Goal: Check status: Check status

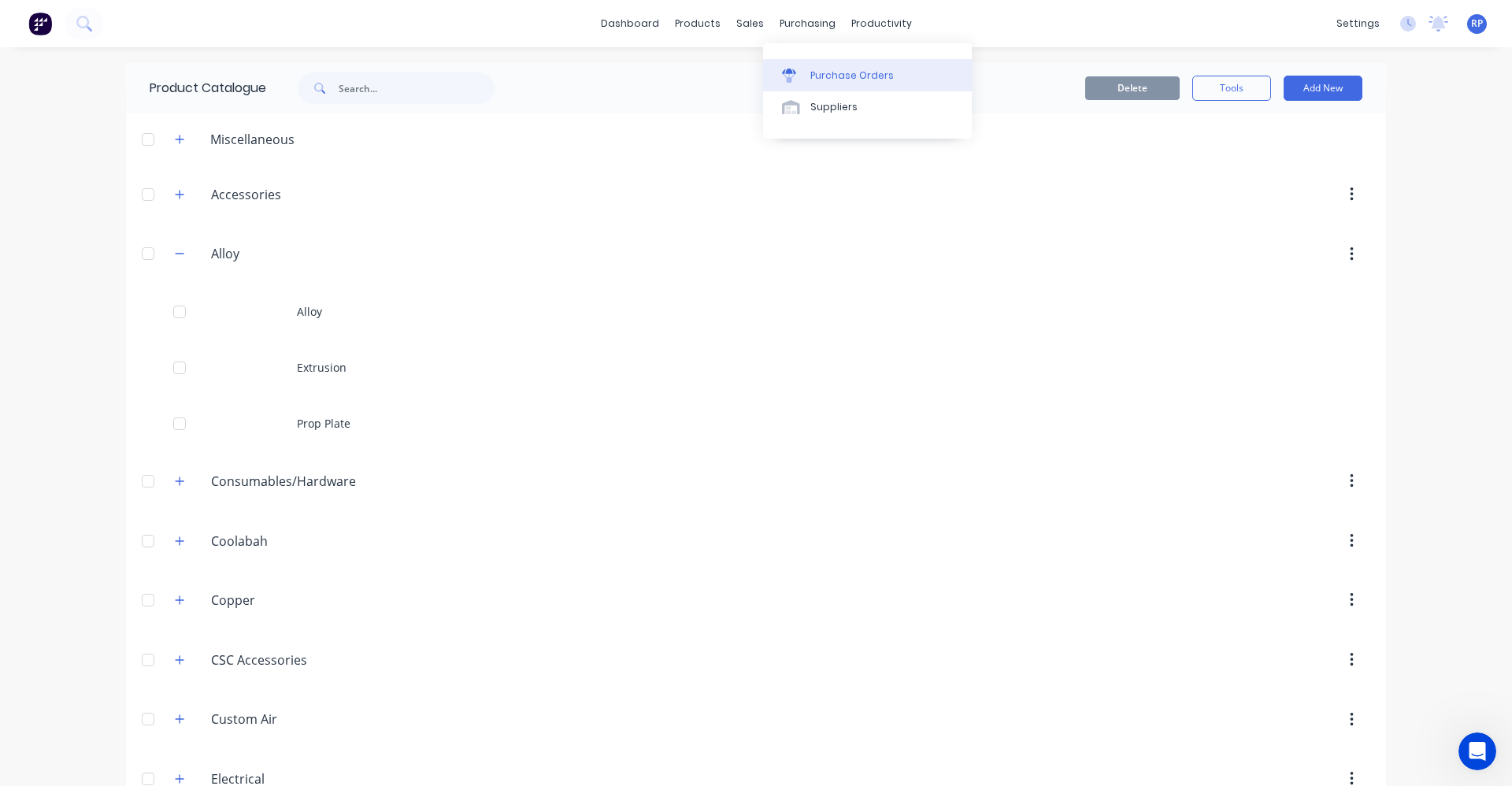
click at [827, 69] on div "Purchase Orders" at bounding box center [851, 75] width 83 height 14
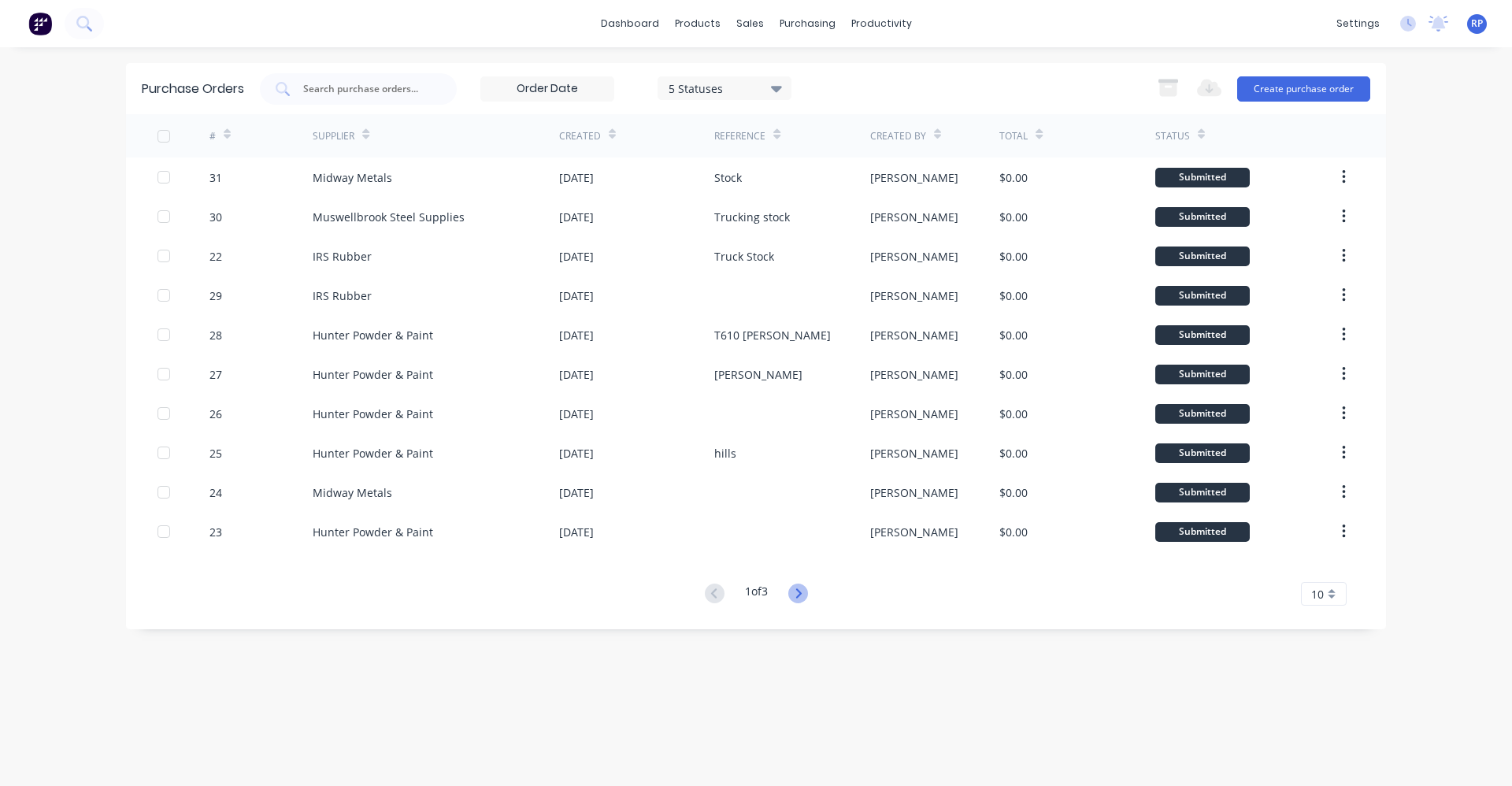
click at [799, 596] on icon at bounding box center [799, 593] width 20 height 20
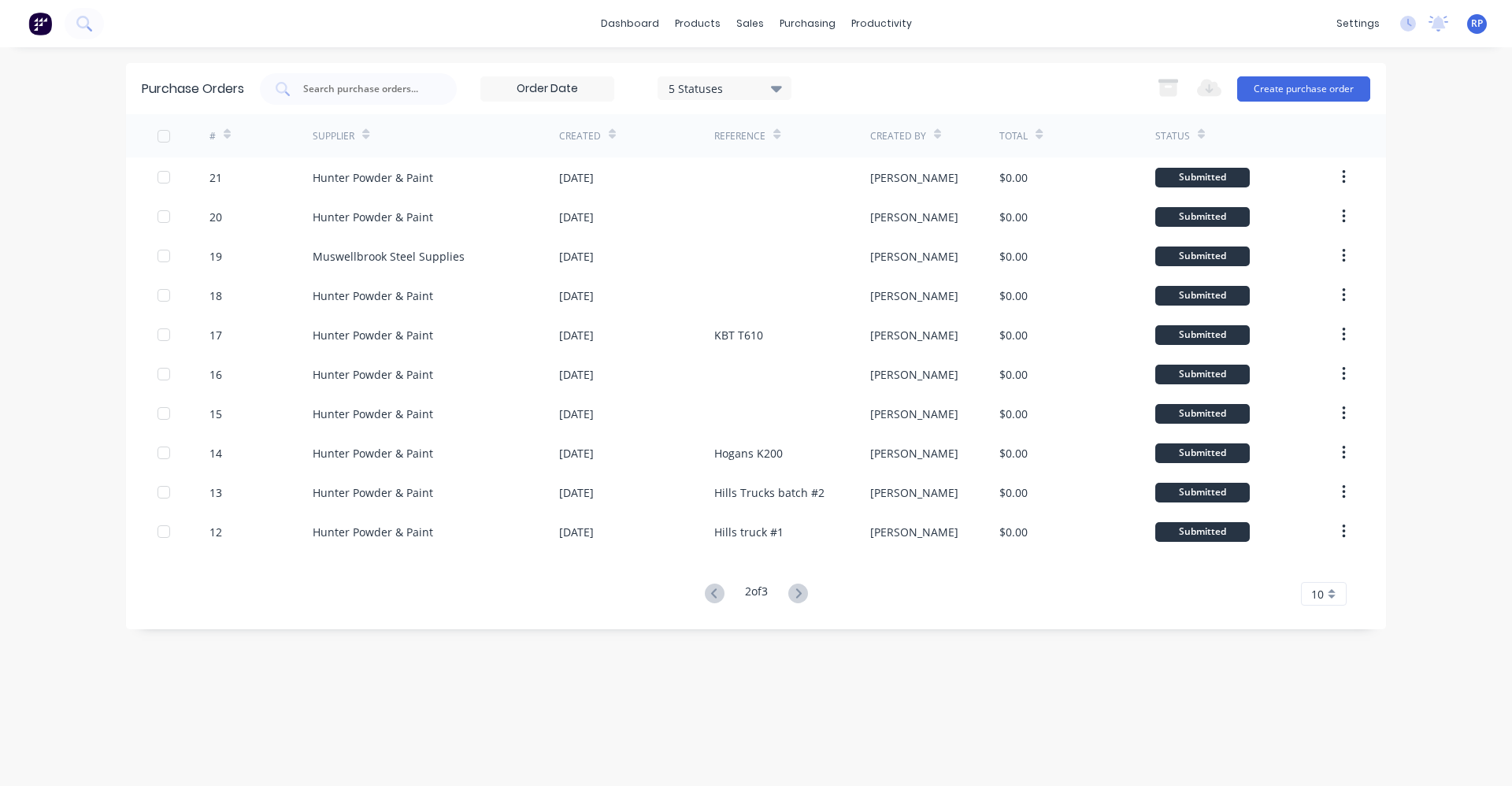
click at [799, 595] on icon at bounding box center [799, 593] width 20 height 20
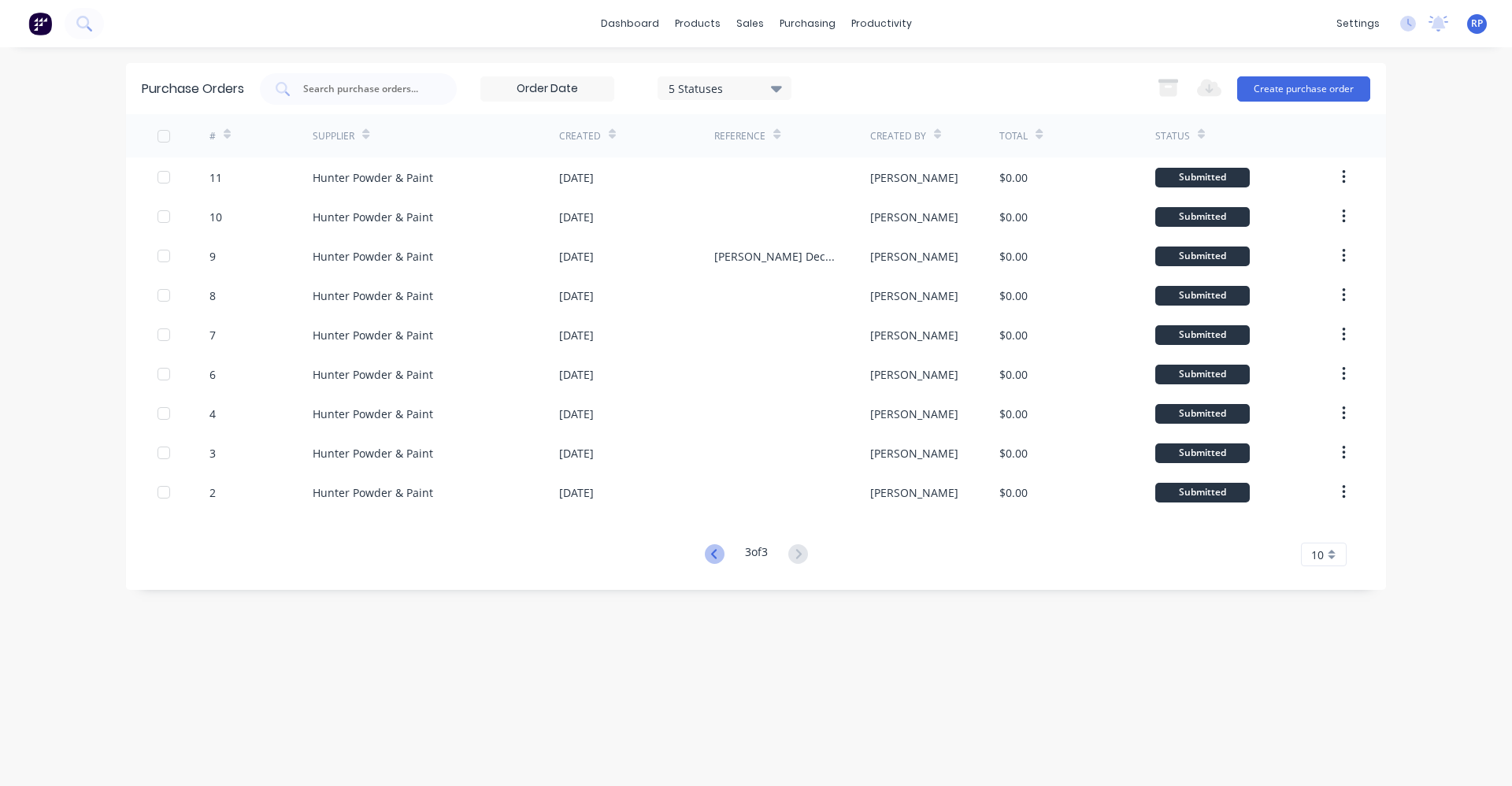
click at [718, 555] on icon at bounding box center [715, 554] width 20 height 20
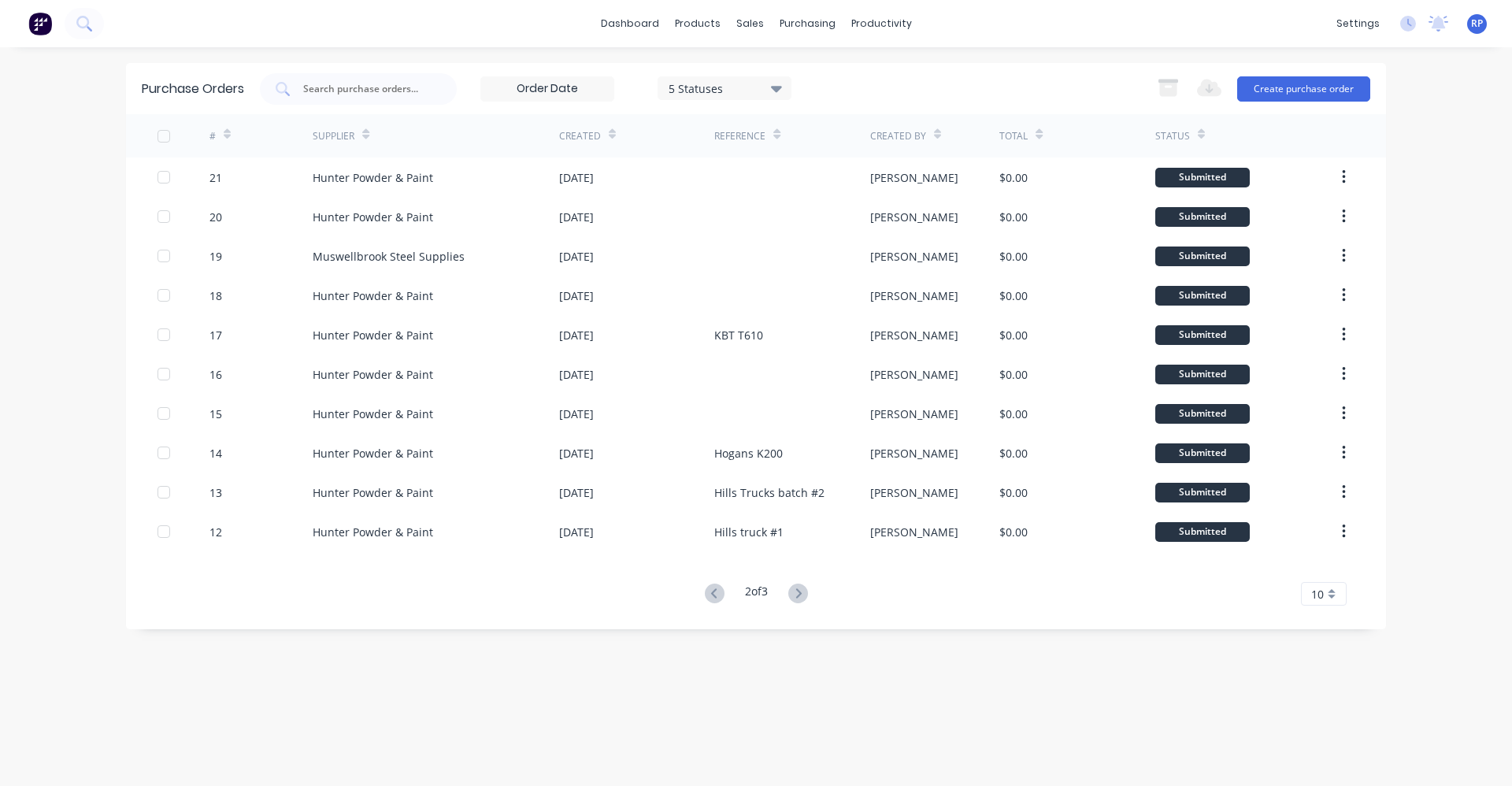
click at [718, 555] on div "# Supplier Created Reference Created By Total Status 21 Hunter Powder & Paint […" at bounding box center [756, 360] width 1260 height 491
click at [713, 596] on icon at bounding box center [715, 593] width 20 height 20
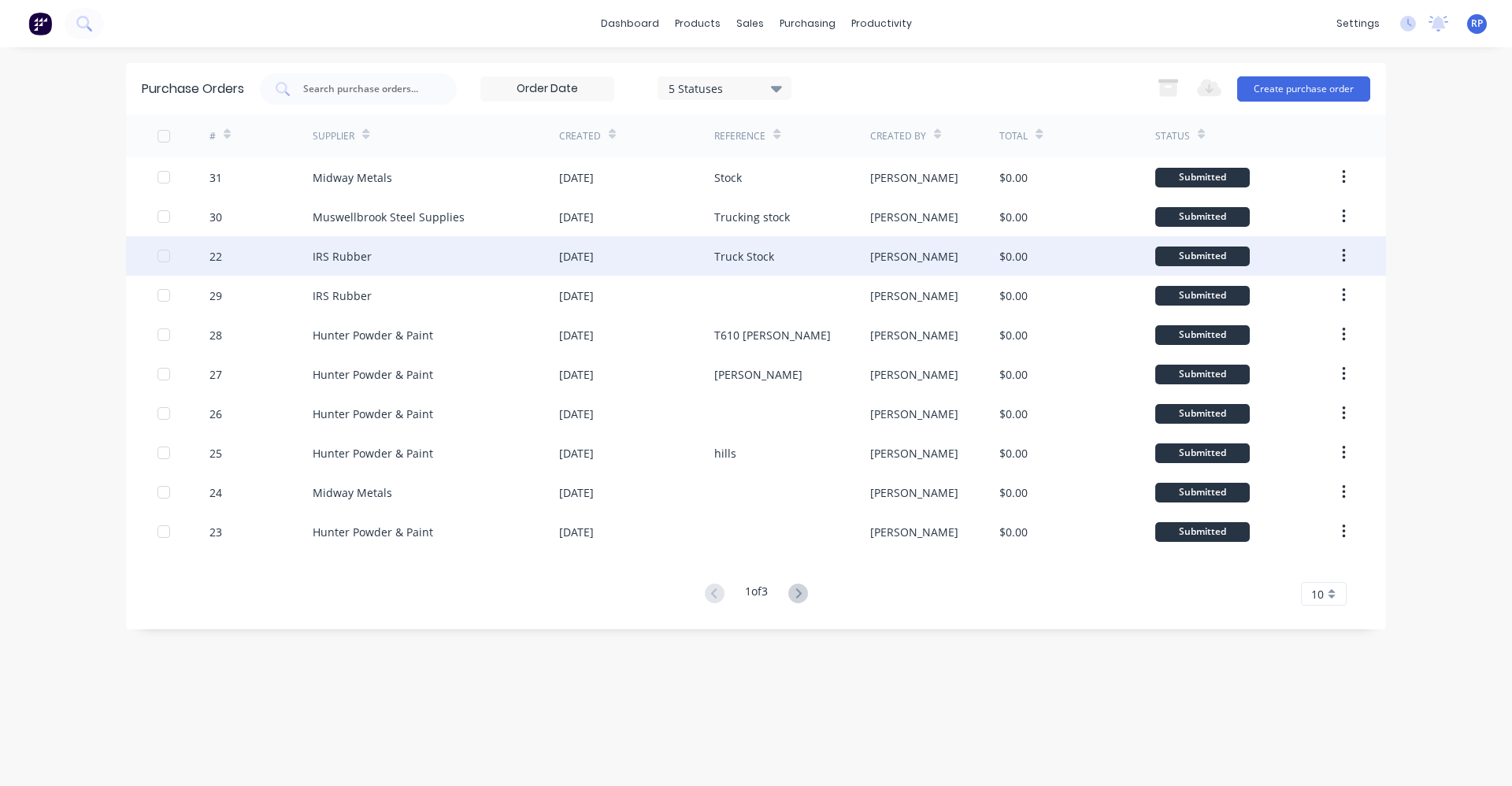
click at [580, 251] on div "[DATE]" at bounding box center [576, 256] width 35 height 17
